Goal: Find specific page/section

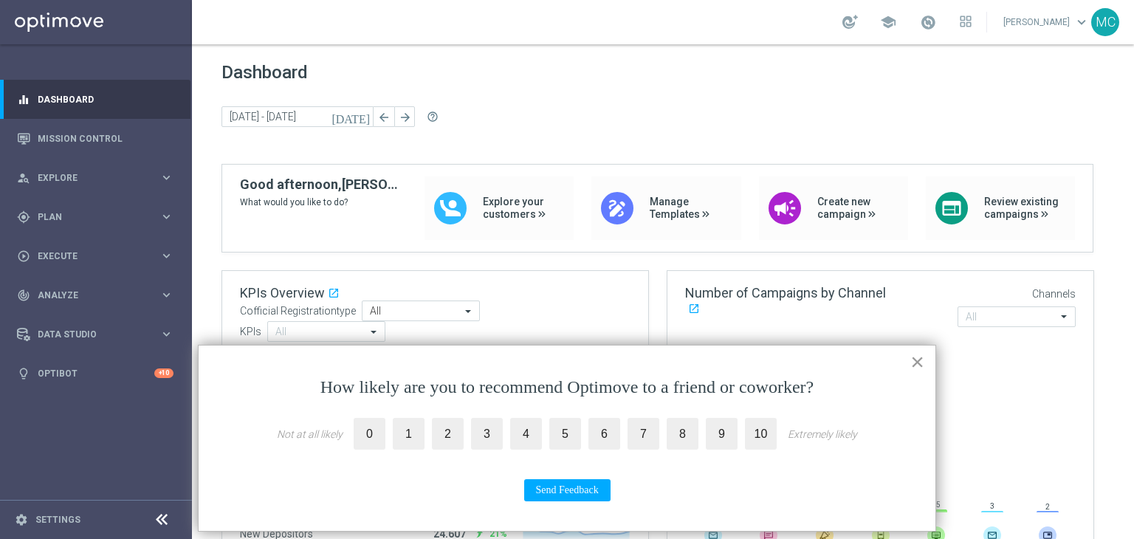
click at [915, 360] on button "×" at bounding box center [917, 362] width 14 height 24
